Goal: Check status: Check status

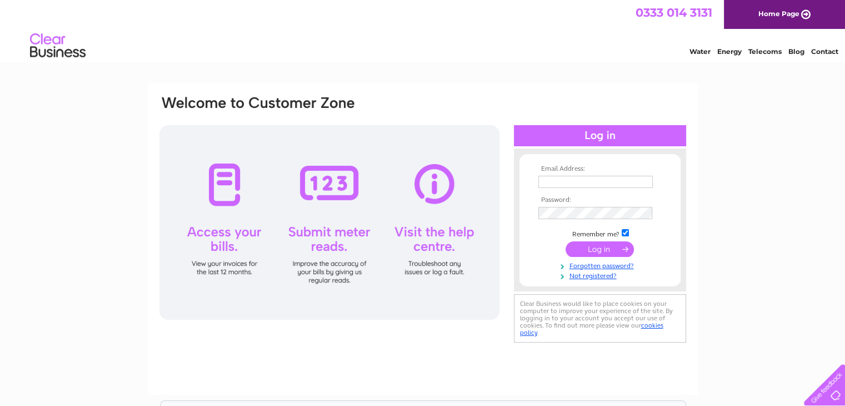
type input "painteranddecoratorptumelty@gmail.com"
click at [596, 248] on input "submit" at bounding box center [600, 249] width 68 height 16
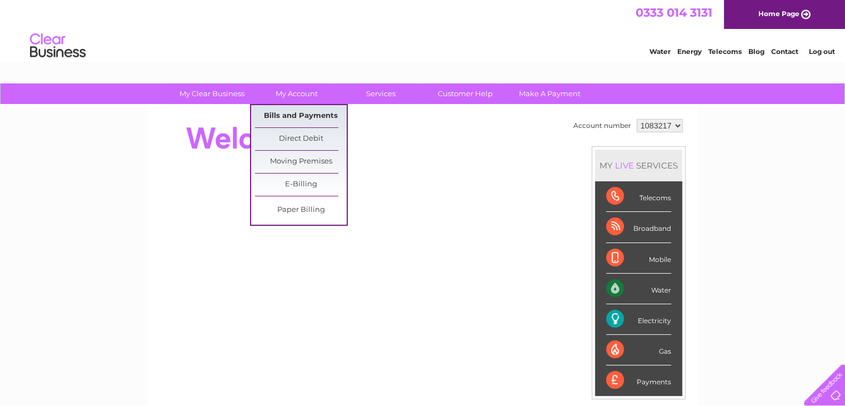
click at [304, 119] on link "Bills and Payments" at bounding box center [301, 116] width 92 height 22
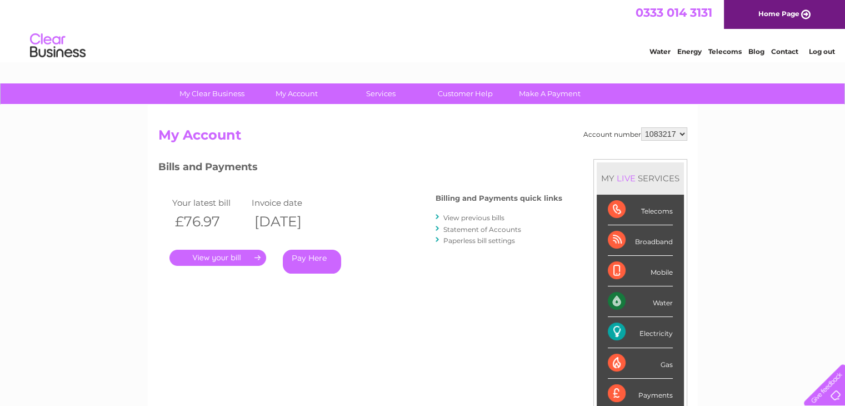
click at [469, 216] on link "View previous bills" at bounding box center [473, 217] width 61 height 8
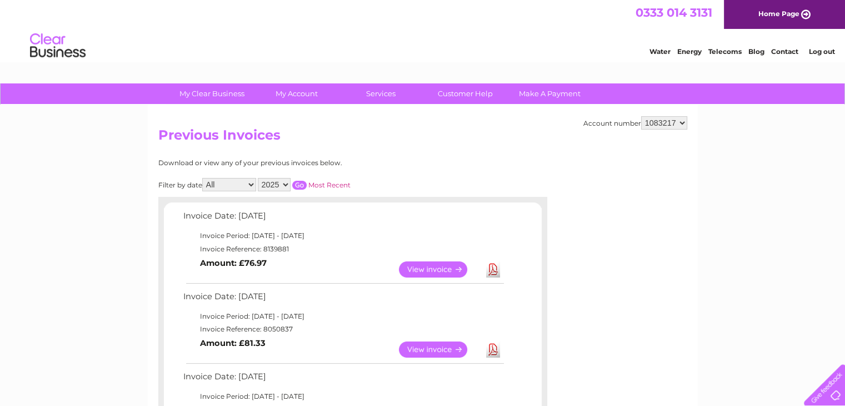
click at [440, 346] on link "View" at bounding box center [440, 349] width 82 height 16
